Goal: Task Accomplishment & Management: Manage account settings

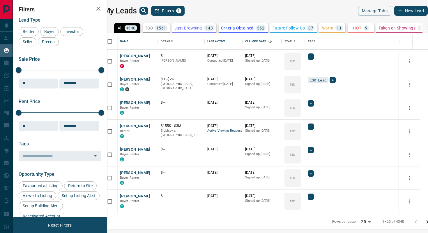
scroll to position [180, 318]
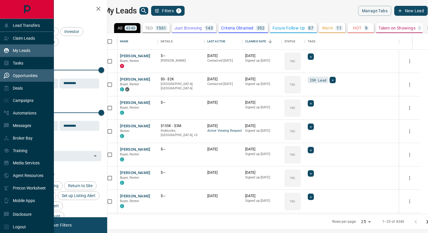
click at [22, 77] on p "Opportunities" at bounding box center [25, 75] width 25 height 5
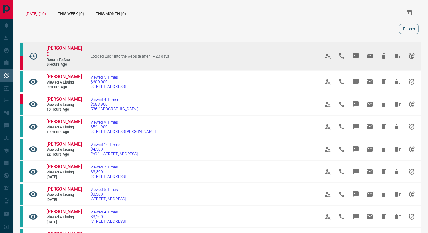
click at [59, 46] on span "[PERSON_NAME] D" at bounding box center [64, 51] width 35 height 12
click at [413, 54] on icon "Snooze" at bounding box center [412, 56] width 6 height 6
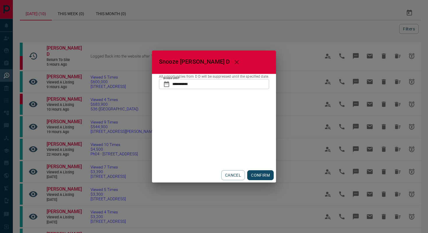
click at [203, 81] on input "**********" at bounding box center [221, 84] width 97 height 10
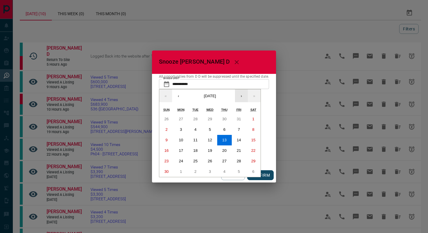
click at [243, 97] on button "›" at bounding box center [241, 95] width 13 height 13
click at [212, 164] on button "31" at bounding box center [210, 161] width 15 height 10
type input "**********"
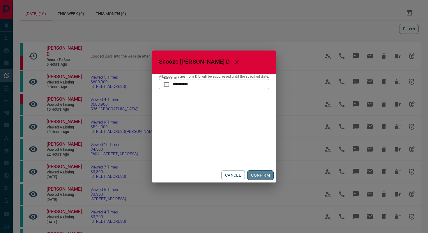
click at [263, 177] on button "CONFIRM" at bounding box center [260, 175] width 27 height 10
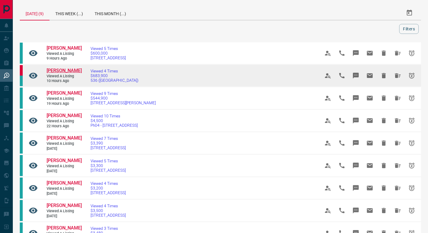
click at [61, 70] on span "[PERSON_NAME]" at bounding box center [64, 71] width 35 height 6
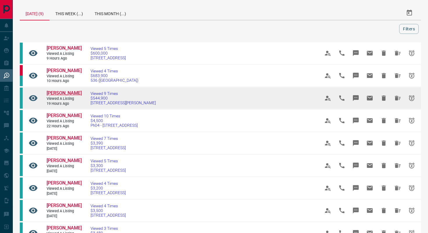
click at [55, 96] on span "[PERSON_NAME]" at bounding box center [64, 93] width 35 height 6
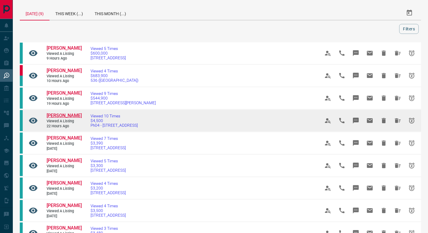
click at [56, 118] on span "[PERSON_NAME]" at bounding box center [64, 116] width 35 height 6
click at [414, 124] on icon "Snooze" at bounding box center [412, 120] width 7 height 7
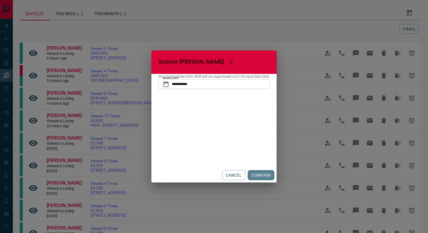
click at [266, 177] on button "CONFIRM" at bounding box center [261, 175] width 27 height 10
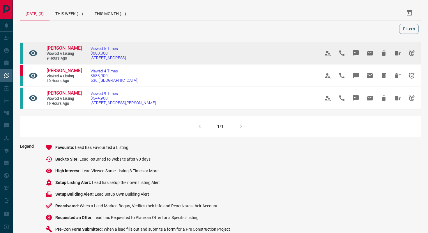
click at [58, 47] on span "[PERSON_NAME]" at bounding box center [64, 48] width 35 height 6
click at [410, 51] on icon "Snooze" at bounding box center [412, 53] width 7 height 7
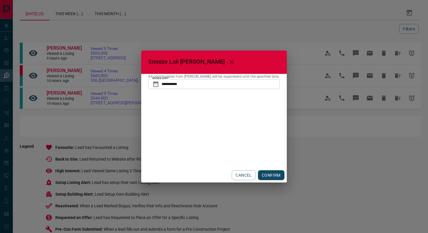
click at [263, 181] on div "CANCEL CONFIRM" at bounding box center [213, 175] width 145 height 15
click at [268, 173] on button "CONFIRM" at bounding box center [271, 175] width 27 height 10
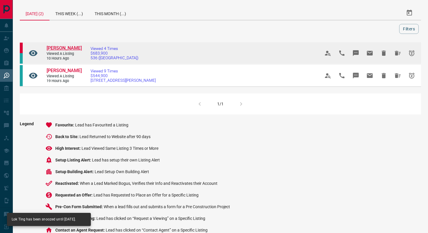
click at [59, 47] on span "[PERSON_NAME]" at bounding box center [64, 48] width 35 height 6
click at [415, 53] on icon "Snooze" at bounding box center [412, 53] width 7 height 7
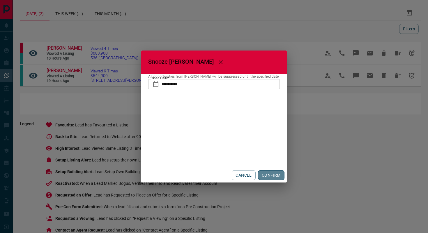
click at [270, 174] on button "CONFIRM" at bounding box center [271, 175] width 27 height 10
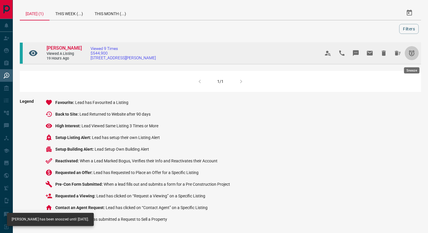
click at [414, 54] on icon "Snooze" at bounding box center [412, 53] width 6 height 6
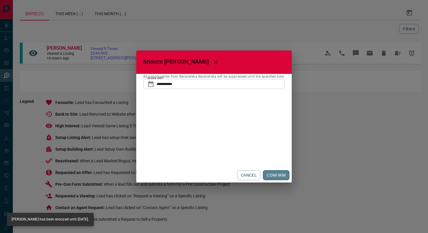
click at [276, 175] on button "CONFIRM" at bounding box center [276, 175] width 27 height 10
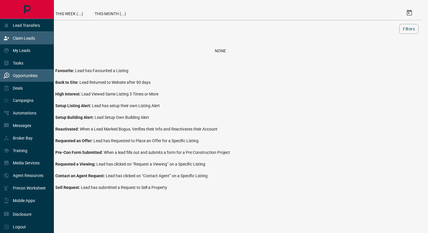
click at [27, 39] on p "Claim Leads" at bounding box center [24, 38] width 22 height 5
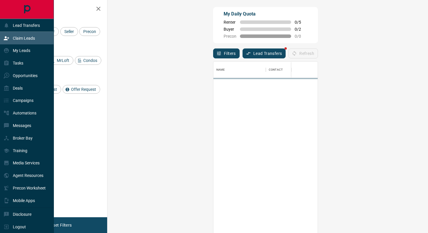
scroll to position [177, 308]
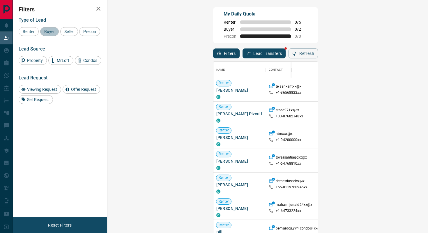
click at [51, 32] on span "Buyer" at bounding box center [49, 31] width 15 height 5
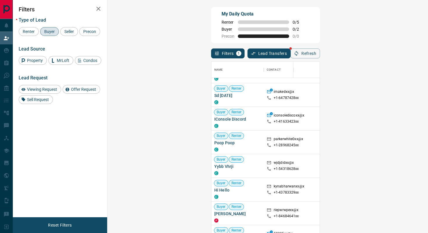
scroll to position [474, 0]
